Goal: Transaction & Acquisition: Purchase product/service

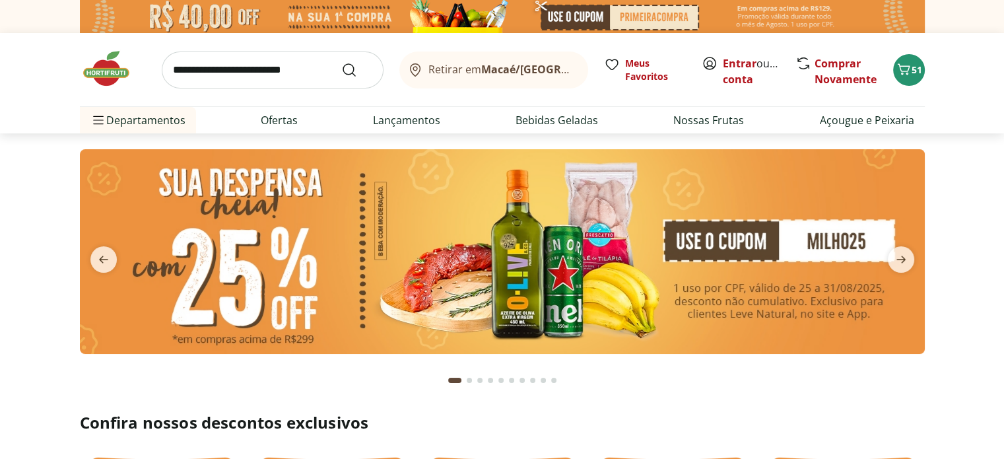
click at [591, 273] on img at bounding box center [502, 251] width 845 height 205
click at [551, 261] on img at bounding box center [502, 251] width 845 height 205
click at [896, 253] on icon "next" at bounding box center [901, 259] width 16 height 16
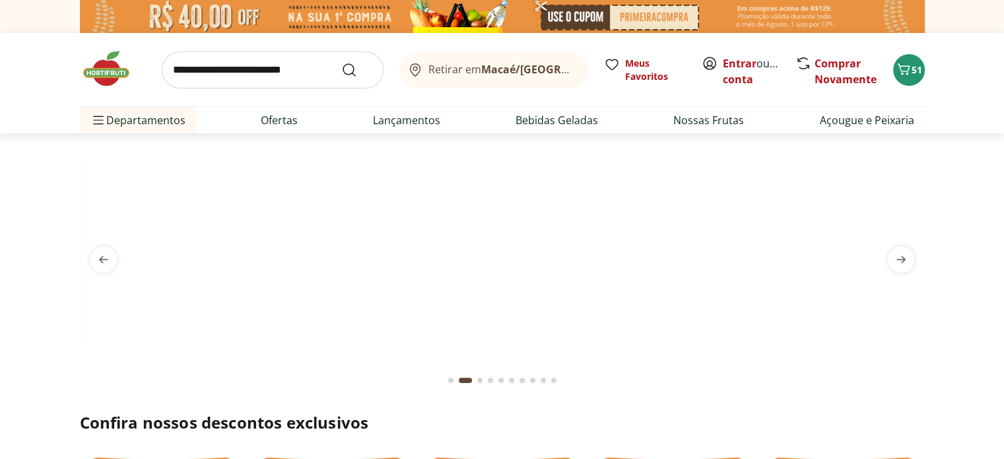
click at [601, 149] on img at bounding box center [502, 149] width 845 height 0
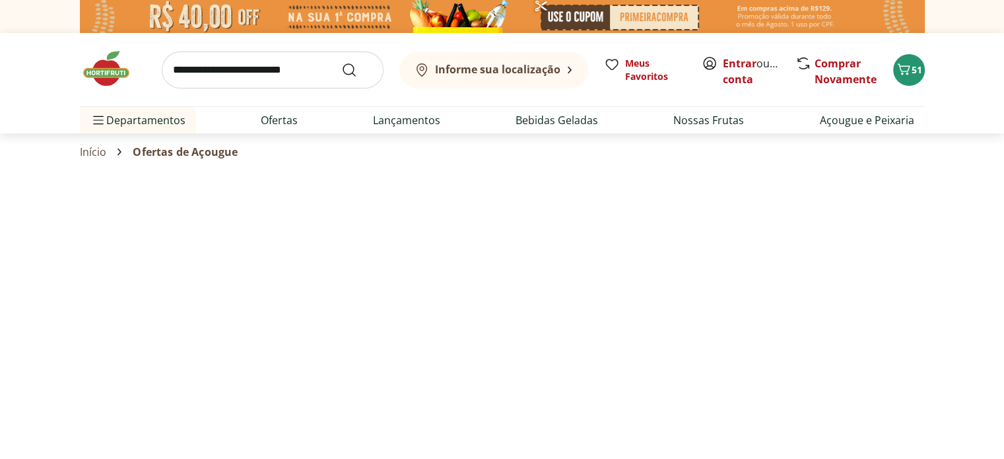
select select "**********"
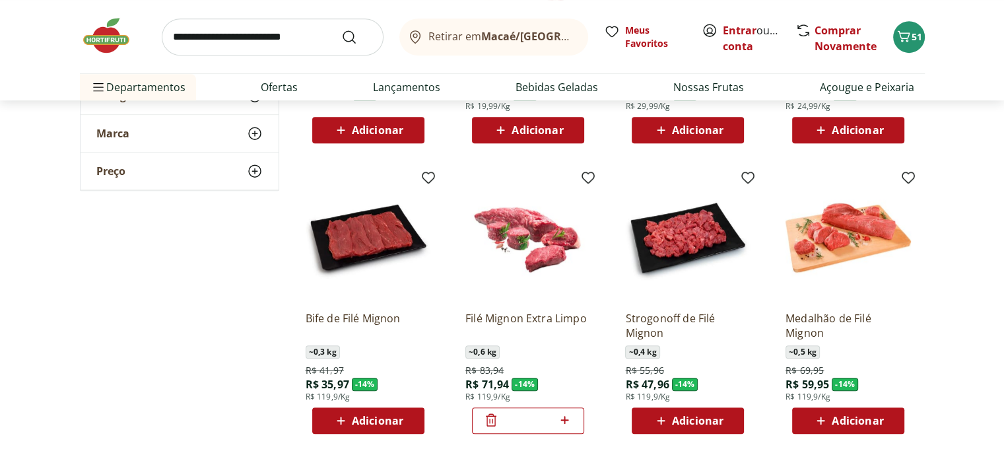
scroll to position [660, 0]
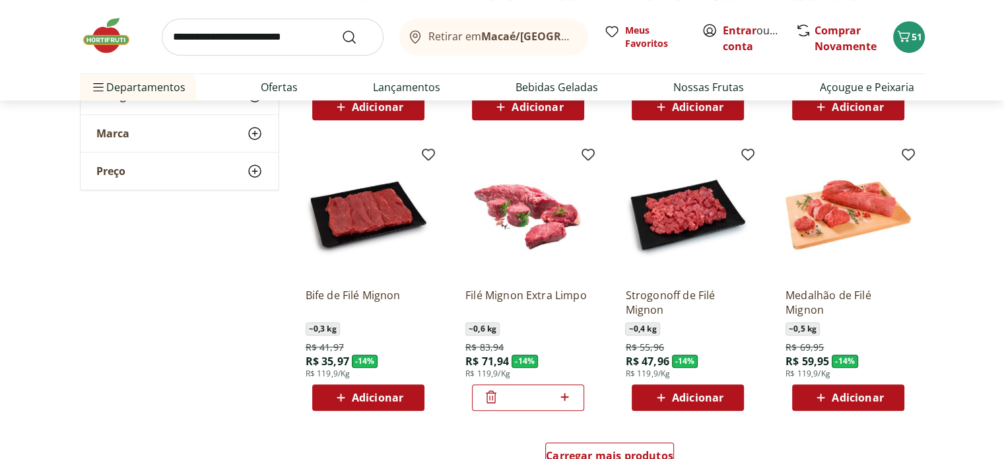
click at [682, 224] on img at bounding box center [687, 214] width 125 height 125
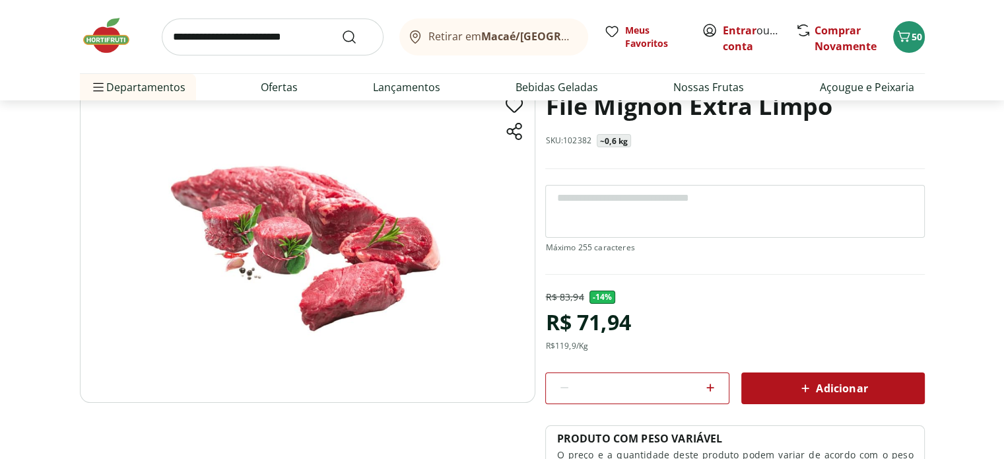
scroll to position [198, 0]
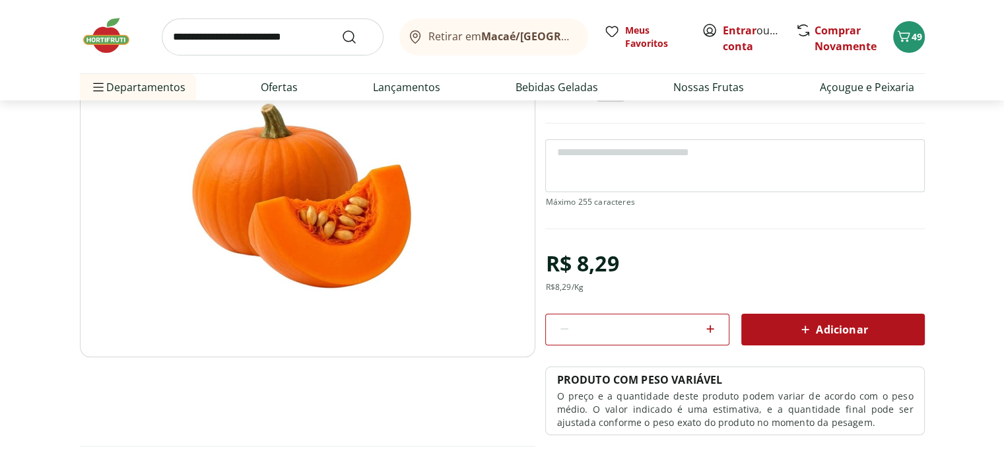
scroll to position [198, 0]
